Goal: Task Accomplishment & Management: Manage account settings

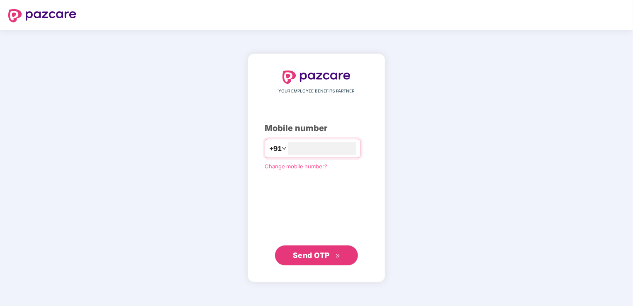
type input "**********"
click at [311, 258] on span "Send OTP" at bounding box center [311, 255] width 37 height 9
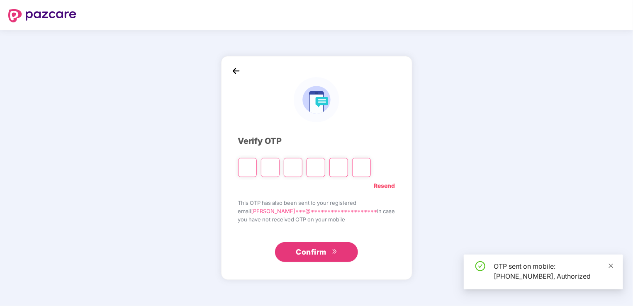
click at [611, 265] on icon "close" at bounding box center [611, 266] width 6 height 6
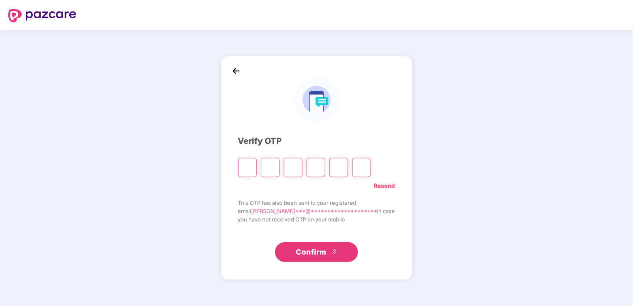
click at [257, 168] on input "Please enter verification code. Digit 1" at bounding box center [247, 167] width 19 height 19
type input "*"
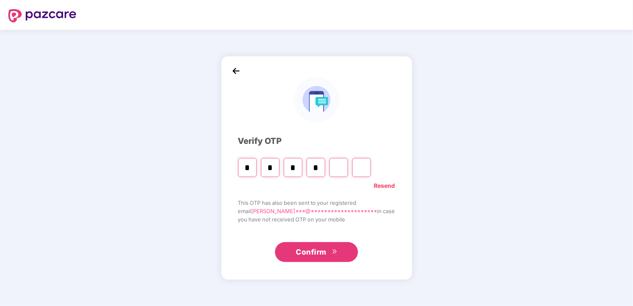
type input "*"
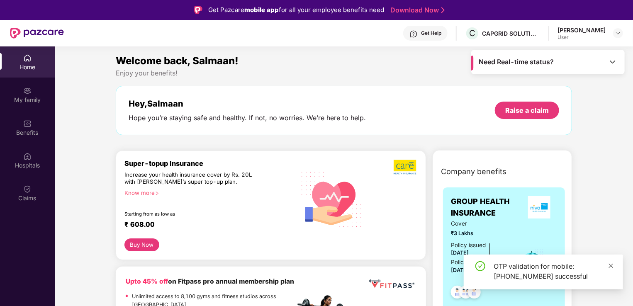
click at [611, 263] on icon "close" at bounding box center [611, 266] width 6 height 6
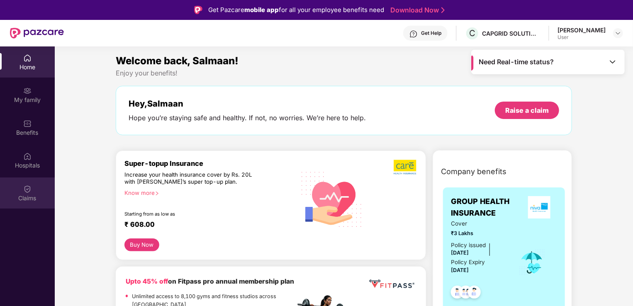
click at [34, 190] on div "Claims" at bounding box center [27, 193] width 55 height 31
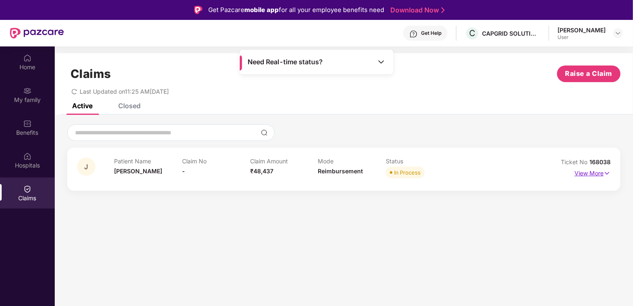
click at [593, 172] on p "View More" at bounding box center [593, 172] width 36 height 11
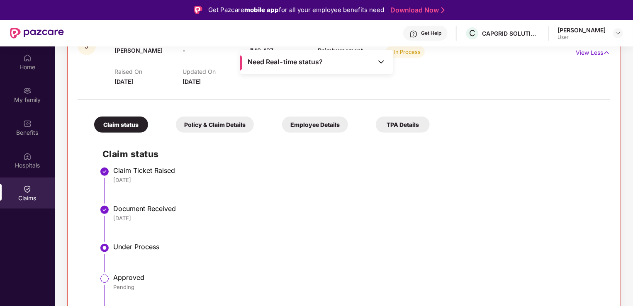
scroll to position [46, 0]
